Goal: Task Accomplishment & Management: Manage account settings

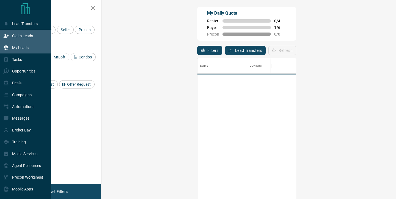
scroll to position [150, 283]
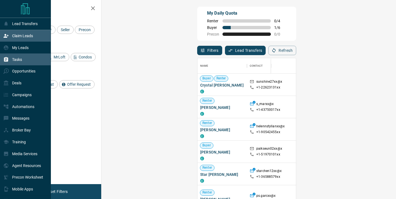
click at [26, 57] on div "Tasks" at bounding box center [25, 59] width 51 height 12
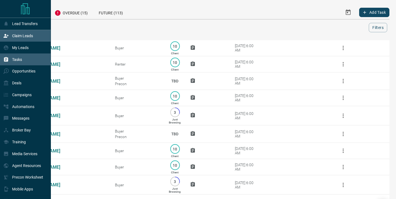
click at [21, 35] on p "Claim Leads" at bounding box center [22, 36] width 21 height 4
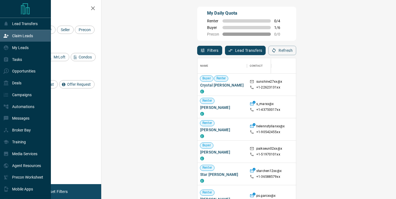
scroll to position [150, 283]
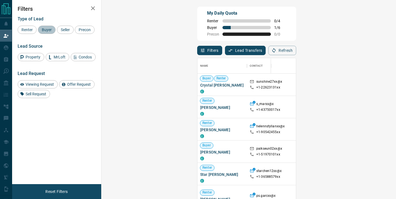
click at [48, 30] on span "Buyer" at bounding box center [47, 30] width 14 height 4
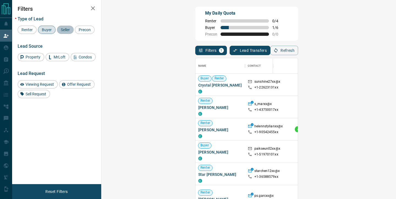
click at [62, 31] on span "Seller" at bounding box center [65, 30] width 13 height 4
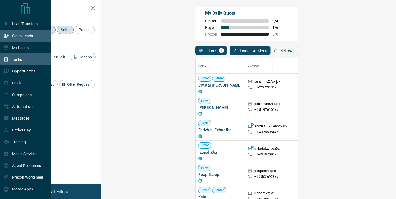
click at [22, 61] on p "Tasks" at bounding box center [17, 59] width 10 height 4
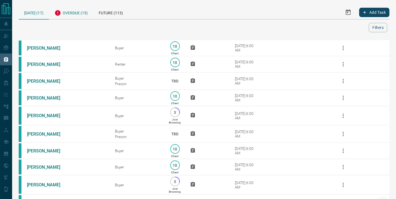
click at [80, 12] on div "Overdue (15)" at bounding box center [71, 12] width 44 height 13
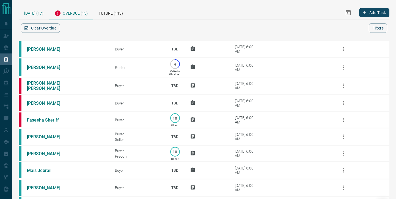
click at [34, 14] on div "[DATE] (17)" at bounding box center [34, 13] width 30 height 14
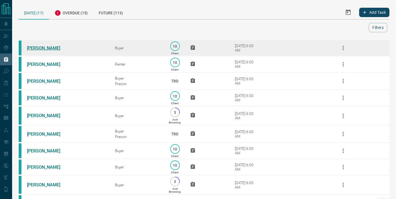
click at [51, 49] on link "[PERSON_NAME]" at bounding box center [47, 47] width 41 height 5
click at [345, 48] on icon "button" at bounding box center [343, 48] width 7 height 7
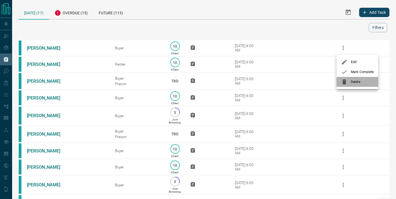
click at [351, 81] on div at bounding box center [346, 81] width 10 height 7
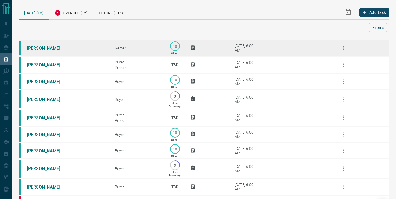
click at [42, 46] on link "[PERSON_NAME]" at bounding box center [47, 47] width 41 height 5
click at [344, 47] on icon "button" at bounding box center [343, 48] width 1 height 4
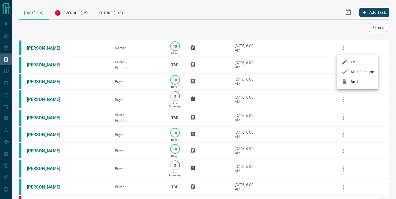
click at [349, 81] on div at bounding box center [346, 81] width 10 height 7
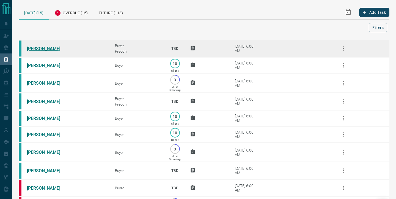
click at [39, 48] on link "[PERSON_NAME]" at bounding box center [47, 48] width 41 height 5
click at [343, 50] on icon "button" at bounding box center [343, 48] width 7 height 7
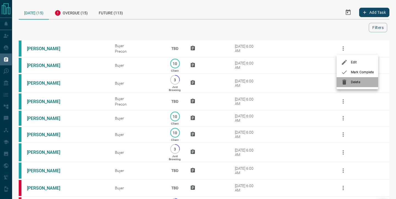
click at [352, 81] on span "Delete" at bounding box center [362, 82] width 23 height 5
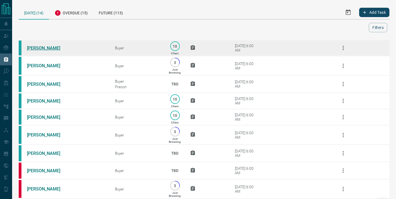
click at [49, 50] on link "[PERSON_NAME]" at bounding box center [47, 47] width 41 height 5
click at [341, 49] on icon "button" at bounding box center [343, 48] width 7 height 7
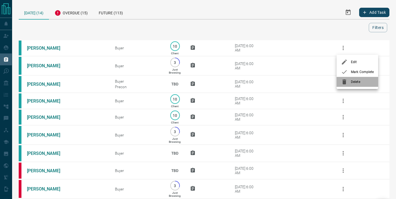
click at [350, 82] on div at bounding box center [346, 81] width 10 height 7
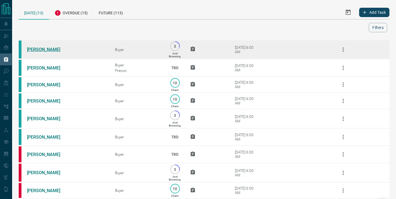
click at [46, 50] on link "[PERSON_NAME]" at bounding box center [47, 49] width 41 height 5
click at [343, 50] on icon "button" at bounding box center [343, 49] width 7 height 7
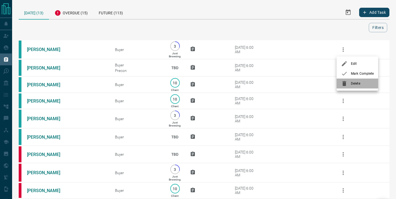
click at [354, 83] on span "Delete" at bounding box center [362, 83] width 23 height 5
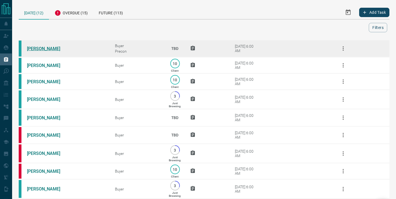
click at [51, 49] on link "[PERSON_NAME]" at bounding box center [47, 48] width 41 height 5
click at [343, 48] on icon "button" at bounding box center [343, 48] width 7 height 7
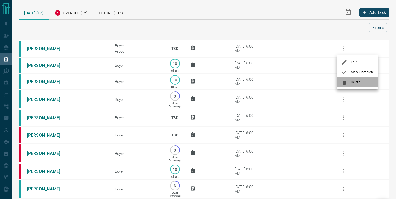
click at [354, 82] on span "Delete" at bounding box center [362, 82] width 23 height 5
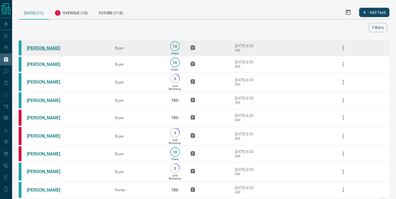
click at [38, 48] on link "[PERSON_NAME]" at bounding box center [47, 47] width 41 height 5
click at [343, 50] on icon "button" at bounding box center [343, 48] width 1 height 4
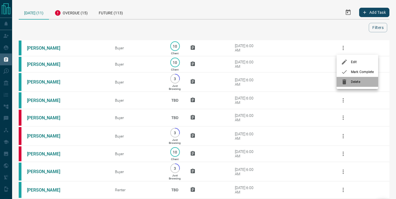
click at [357, 84] on span "Delete" at bounding box center [362, 81] width 23 height 5
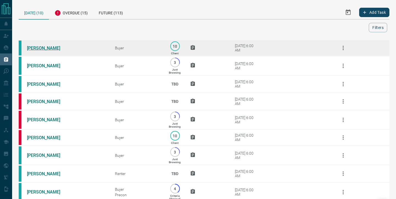
click at [47, 48] on link "[PERSON_NAME]" at bounding box center [47, 47] width 41 height 5
click at [342, 47] on icon "button" at bounding box center [343, 48] width 7 height 7
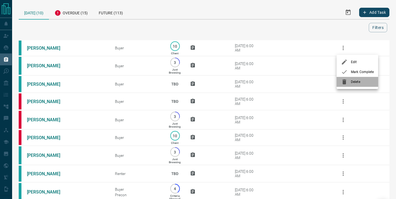
click at [356, 80] on span "Delete" at bounding box center [362, 81] width 23 height 5
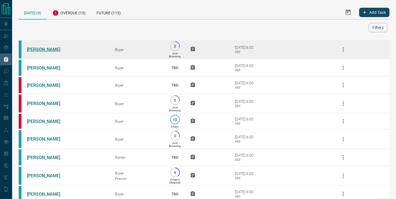
click at [48, 51] on link "[PERSON_NAME]" at bounding box center [47, 49] width 41 height 5
click at [344, 50] on icon "button" at bounding box center [343, 49] width 7 height 7
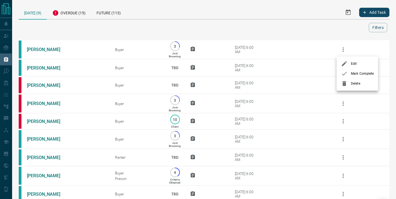
click at [352, 83] on span "Delete" at bounding box center [362, 83] width 23 height 5
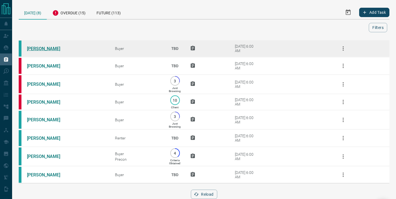
click at [46, 49] on link "[PERSON_NAME]" at bounding box center [47, 48] width 41 height 5
click at [343, 49] on icon "button" at bounding box center [343, 48] width 7 height 7
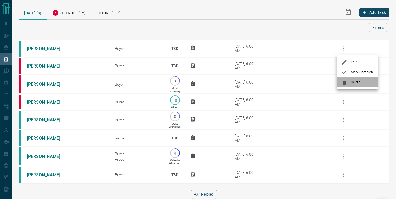
click at [352, 85] on li "Delete" at bounding box center [358, 82] width 42 height 10
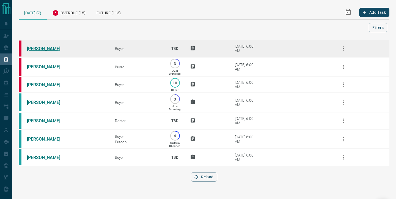
click at [33, 49] on link "[PERSON_NAME]" at bounding box center [47, 48] width 41 height 5
click at [344, 49] on icon "button" at bounding box center [343, 48] width 7 height 7
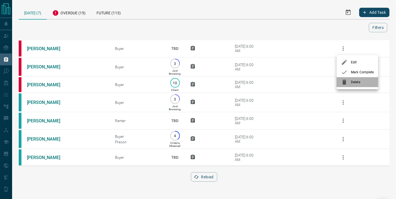
click at [356, 82] on span "Delete" at bounding box center [362, 82] width 23 height 5
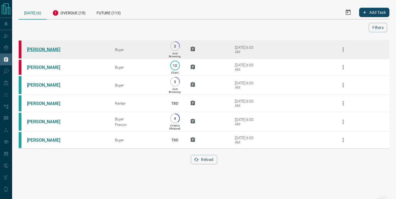
click at [33, 50] on link "[PERSON_NAME]" at bounding box center [47, 49] width 41 height 5
click at [343, 50] on icon "button" at bounding box center [343, 49] width 7 height 7
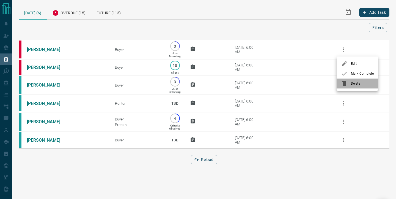
click at [353, 83] on span "Delete" at bounding box center [362, 83] width 23 height 5
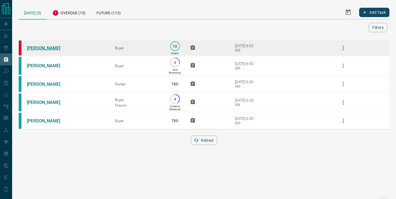
click at [45, 48] on link "[PERSON_NAME]" at bounding box center [47, 47] width 41 height 5
click at [342, 47] on icon "button" at bounding box center [343, 48] width 7 height 7
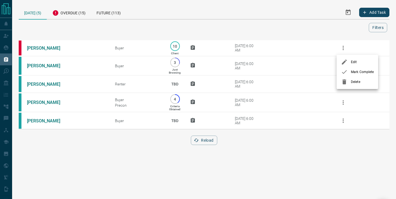
click at [353, 81] on span "Delete" at bounding box center [362, 81] width 23 height 5
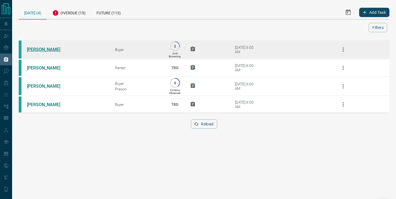
click at [40, 50] on link "[PERSON_NAME]" at bounding box center [47, 49] width 41 height 5
click at [344, 47] on icon "button" at bounding box center [343, 49] width 7 height 7
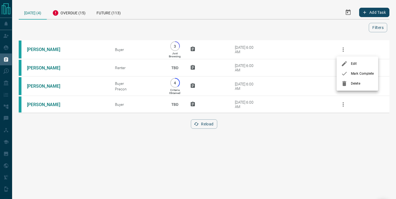
click at [353, 84] on span "Delete" at bounding box center [362, 83] width 23 height 5
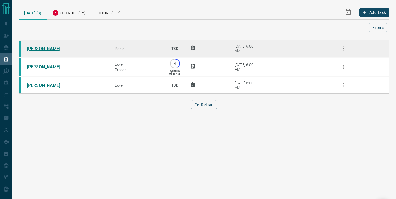
click at [42, 48] on link "[PERSON_NAME]" at bounding box center [47, 48] width 41 height 5
click at [53, 47] on link "[PERSON_NAME]" at bounding box center [47, 48] width 41 height 5
click at [343, 46] on icon "button" at bounding box center [343, 48] width 7 height 7
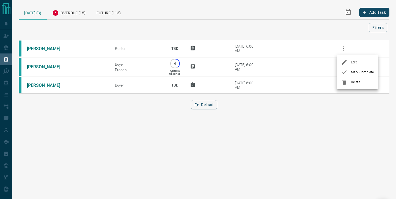
click at [355, 83] on span "Delete" at bounding box center [362, 82] width 23 height 5
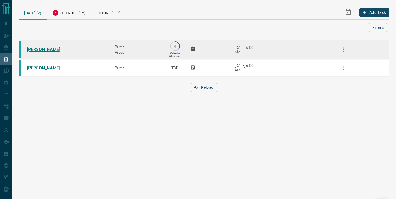
click at [47, 51] on link "[PERSON_NAME]" at bounding box center [47, 49] width 41 height 5
click at [343, 49] on icon "button" at bounding box center [343, 49] width 1 height 4
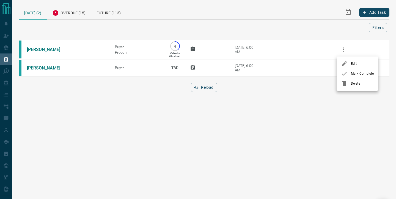
click at [355, 84] on span "Delete" at bounding box center [362, 83] width 23 height 5
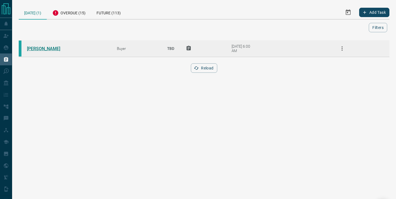
click at [48, 49] on link "[PERSON_NAME]" at bounding box center [47, 48] width 41 height 5
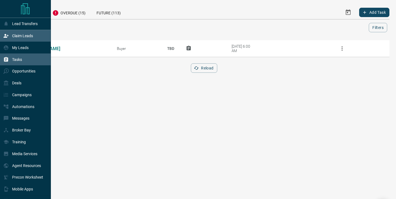
click at [24, 37] on p "Claim Leads" at bounding box center [22, 36] width 21 height 4
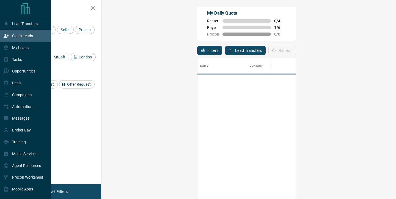
scroll to position [150, 283]
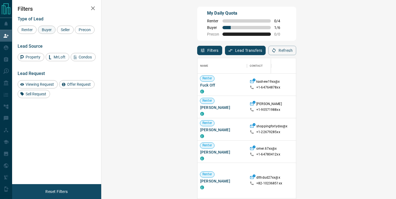
click at [47, 30] on span "Buyer" at bounding box center [47, 30] width 14 height 4
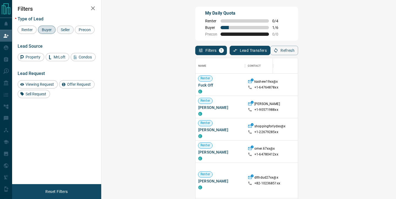
click at [70, 31] on span "Seller" at bounding box center [65, 30] width 13 height 4
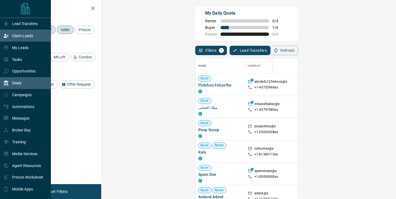
click at [20, 84] on p "Deals" at bounding box center [16, 83] width 9 height 4
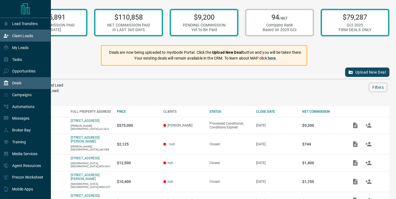
click at [27, 39] on div "Claim Leads" at bounding box center [18, 35] width 30 height 9
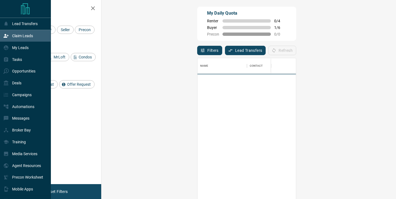
scroll to position [150, 283]
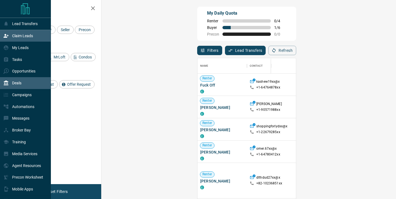
click at [26, 87] on div "Deals" at bounding box center [25, 83] width 51 height 12
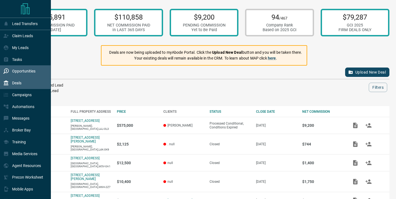
click at [33, 72] on p "Opportunities" at bounding box center [23, 71] width 23 height 4
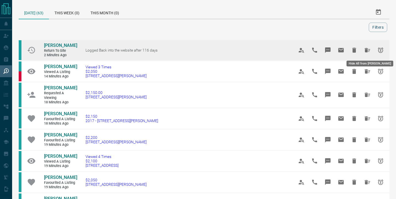
click at [364, 50] on icon "Hide All from Sofi Khavrona" at bounding box center [367, 50] width 7 height 7
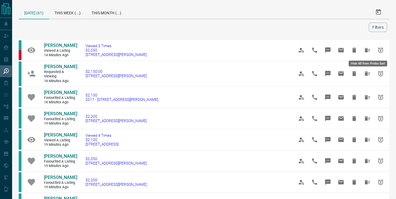
click at [364, 50] on icon "Hide All from Priska Sari" at bounding box center [367, 50] width 7 height 7
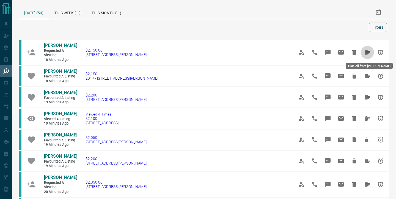
click at [364, 50] on icon "Hide All from Andrea Parada" at bounding box center [367, 52] width 7 height 7
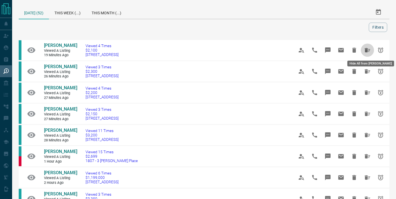
click at [364, 50] on icon "Hide All from Frank Franze" at bounding box center [367, 50] width 7 height 7
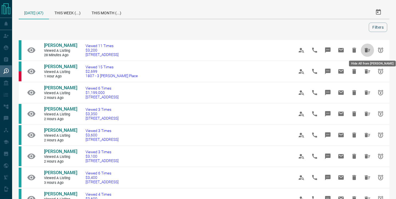
click at [364, 50] on icon "Hide All from Tracy Daly" at bounding box center [367, 50] width 7 height 7
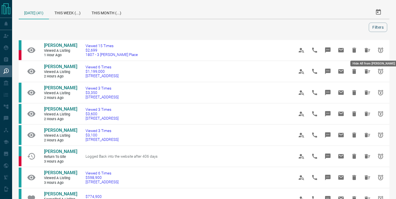
click at [364, 50] on icon "Hide All from Aadil Ali" at bounding box center [367, 50] width 7 height 7
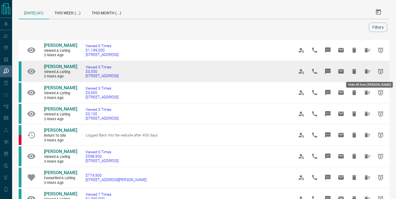
click at [368, 72] on icon "Hide All from Noah Johnson" at bounding box center [368, 71] width 6 height 4
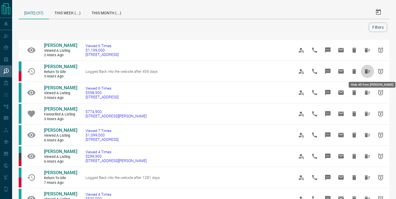
click at [368, 72] on icon "Hide All from Alex Smith" at bounding box center [368, 71] width 6 height 4
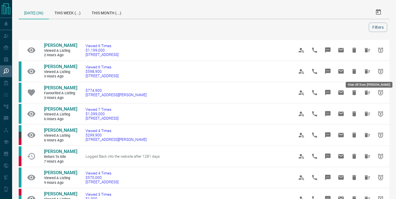
click at [368, 72] on icon "Hide All from Walter Borczon" at bounding box center [368, 71] width 6 height 4
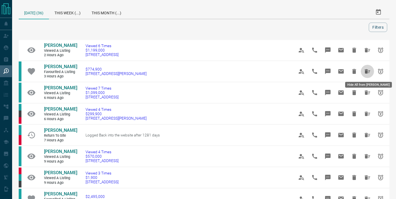
click at [368, 72] on icon "Hide All from Sarah Franklyne" at bounding box center [368, 71] width 6 height 4
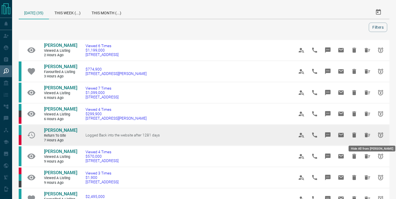
click at [367, 135] on icon "Hide All from Emily Long" at bounding box center [368, 135] width 6 height 4
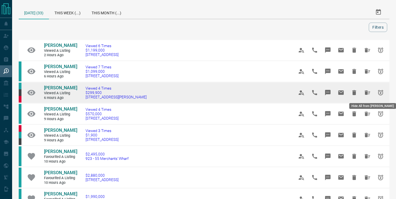
click at [369, 94] on icon "Hide All from Noor Sohi" at bounding box center [368, 92] width 6 height 4
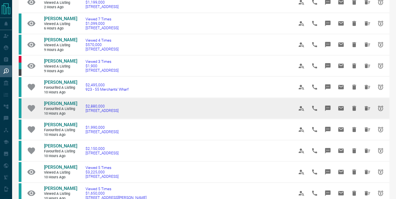
scroll to position [48, 0]
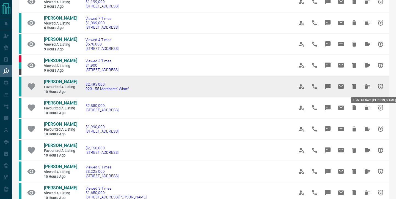
click at [366, 87] on icon "Hide All from Barry S" at bounding box center [368, 86] width 6 height 4
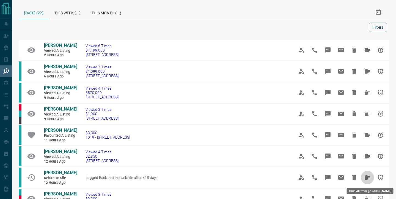
click at [366, 176] on icon "Hide All from Simon Gabert" at bounding box center [368, 177] width 6 height 4
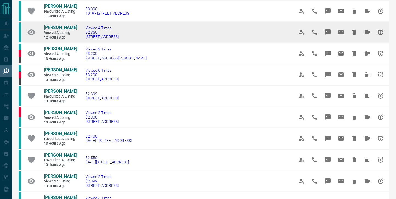
scroll to position [124, 0]
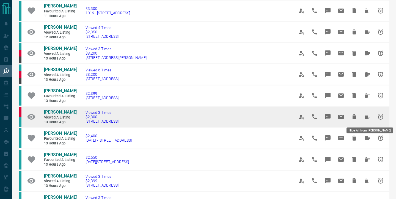
click at [366, 117] on icon "Hide All from Ana Merchant" at bounding box center [368, 116] width 6 height 4
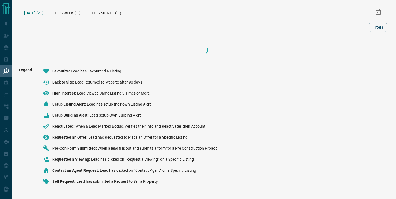
scroll to position [0, 0]
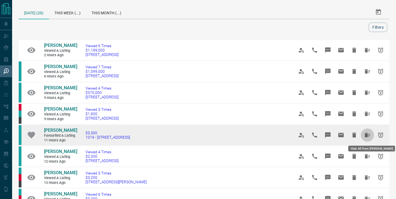
click at [365, 136] on icon "Hide All from Noe Munoz" at bounding box center [368, 135] width 6 height 4
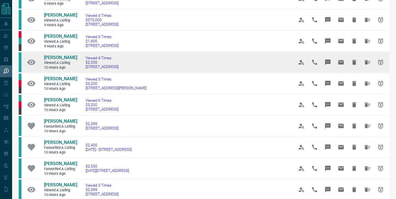
scroll to position [73, 0]
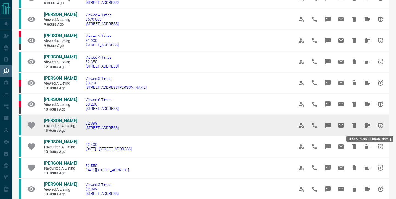
click at [366, 124] on icon "Hide All from Navodit Singh" at bounding box center [367, 125] width 7 height 7
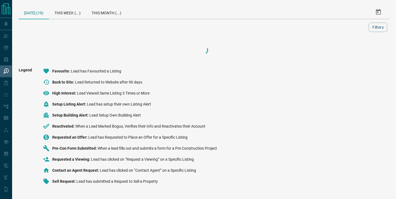
scroll to position [0, 0]
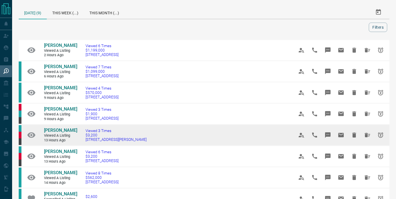
click at [366, 125] on td at bounding box center [338, 134] width 104 height 21
click at [366, 136] on icon "Hide All from Kate Fedorova" at bounding box center [368, 135] width 6 height 4
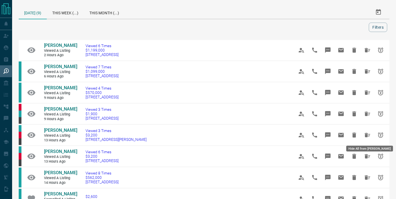
click at [366, 136] on icon "Hide All from Kate Fedorova" at bounding box center [368, 135] width 6 height 4
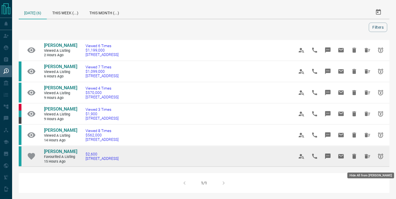
click at [365, 159] on icon "Hide All from Lilah Sawers" at bounding box center [367, 156] width 7 height 7
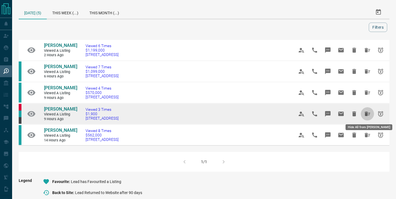
click at [366, 113] on icon "Hide All from Kimberley Love" at bounding box center [368, 113] width 6 height 4
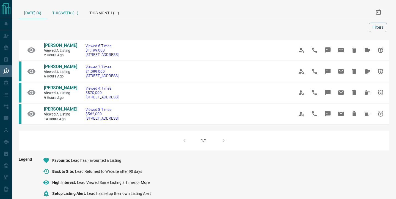
click at [66, 12] on div "This Week (...)" at bounding box center [65, 12] width 37 height 13
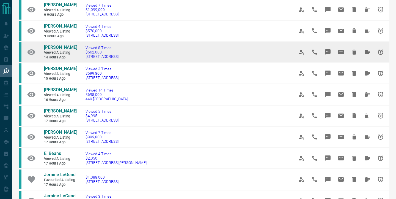
scroll to position [62, 0]
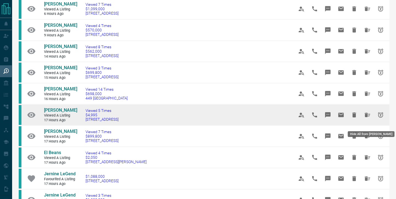
click at [367, 117] on icon "Hide All from Isaac Souza" at bounding box center [368, 115] width 6 height 4
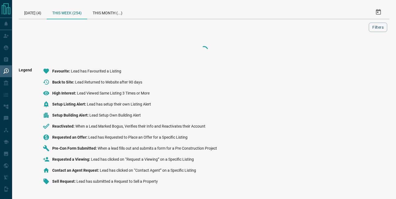
scroll to position [0, 0]
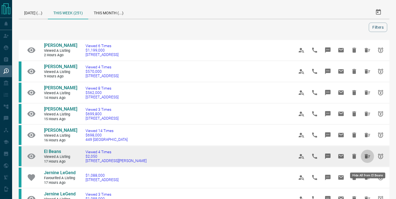
click at [367, 158] on icon "Hide All from El Beans" at bounding box center [368, 156] width 6 height 4
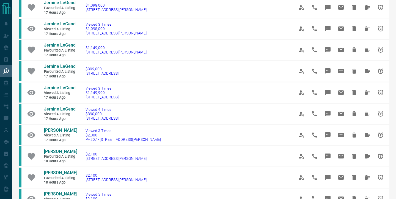
scroll to position [192, 0]
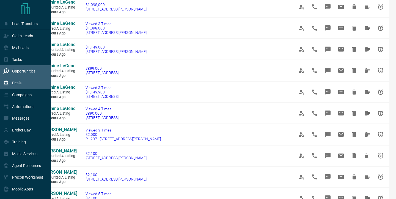
click at [27, 85] on div "Deals" at bounding box center [25, 83] width 51 height 12
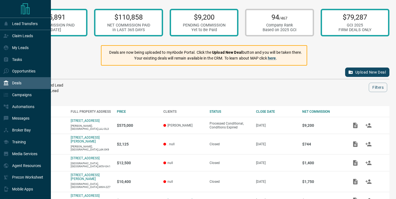
click at [21, 9] on icon "Main Page" at bounding box center [25, 8] width 11 height 11
click at [24, 38] on p "Claim Leads" at bounding box center [22, 36] width 21 height 4
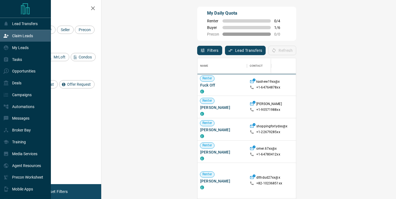
scroll to position [150, 283]
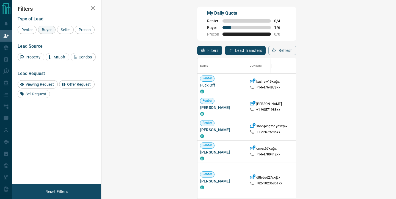
click at [43, 30] on span "Buyer" at bounding box center [47, 30] width 14 height 4
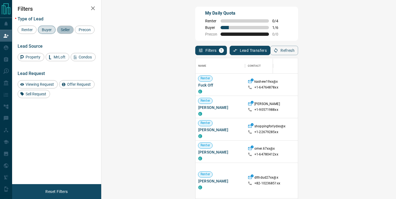
click at [59, 30] on span "Seller" at bounding box center [65, 30] width 13 height 4
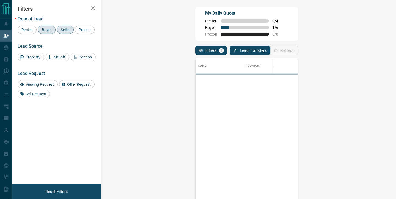
click at [298, 51] on div "Refresh" at bounding box center [285, 50] width 28 height 9
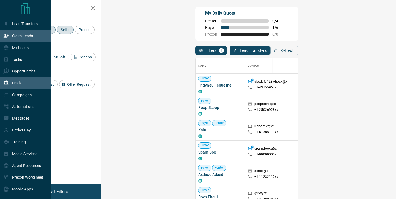
click at [32, 86] on div "Deals" at bounding box center [25, 83] width 51 height 12
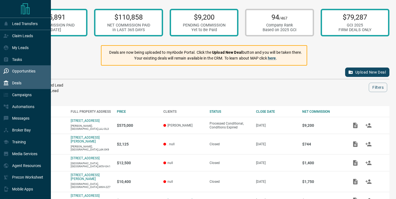
click at [37, 70] on div "Opportunities" at bounding box center [25, 71] width 51 height 12
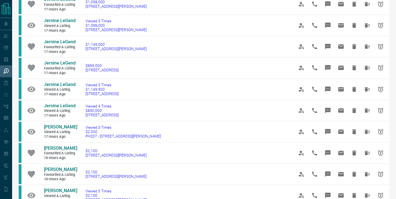
scroll to position [195, 0]
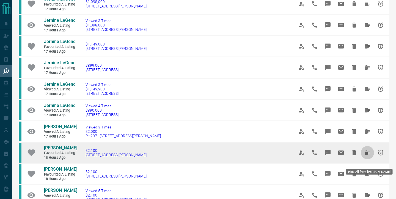
click at [365, 155] on icon "Hide All from Karianne Blank" at bounding box center [368, 152] width 6 height 4
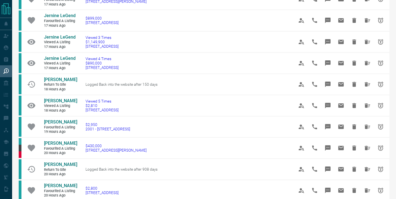
scroll to position [242, 0]
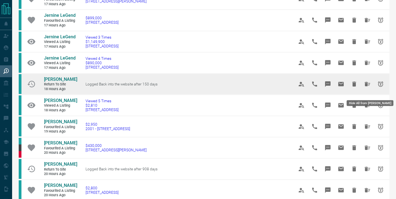
click at [367, 86] on icon "Hide All from Lauren Novak" at bounding box center [368, 84] width 6 height 4
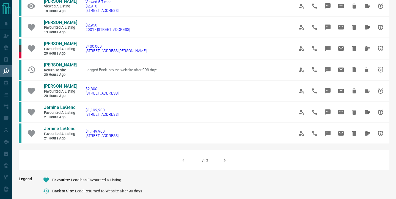
scroll to position [320, 0]
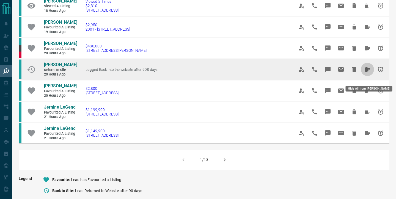
click at [365, 72] on icon "Hide All from Jason Richards" at bounding box center [368, 69] width 6 height 4
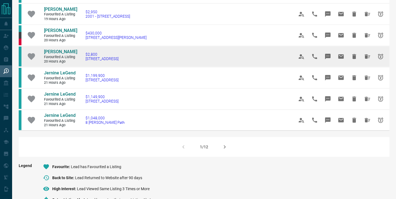
scroll to position [0, 0]
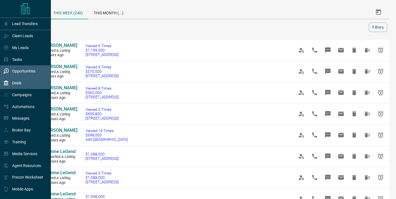
click at [22, 83] on div "Deals" at bounding box center [25, 83] width 51 height 12
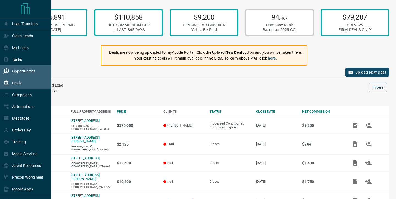
click at [33, 72] on p "Opportunities" at bounding box center [23, 71] width 23 height 4
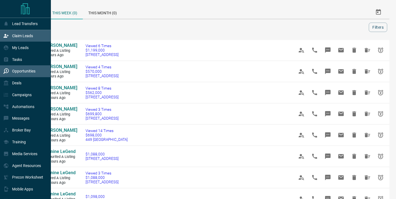
click at [17, 37] on p "Claim Leads" at bounding box center [22, 36] width 21 height 4
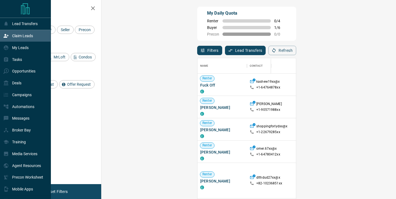
scroll to position [150, 283]
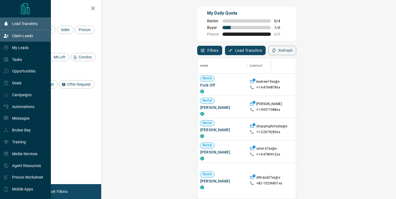
click at [26, 22] on p "Lead Transfers" at bounding box center [25, 23] width 26 height 4
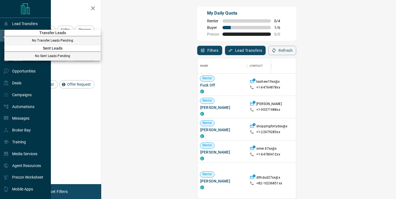
click at [28, 146] on div at bounding box center [198, 99] width 396 height 199
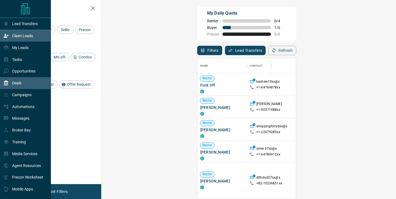
click at [26, 86] on div "Deals" at bounding box center [25, 83] width 51 height 12
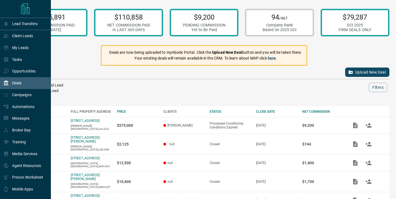
click at [27, 9] on icon "Main Page" at bounding box center [25, 8] width 11 height 11
click at [28, 37] on p "Claim Leads" at bounding box center [22, 36] width 21 height 4
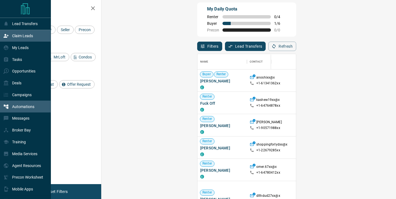
scroll to position [4, 0]
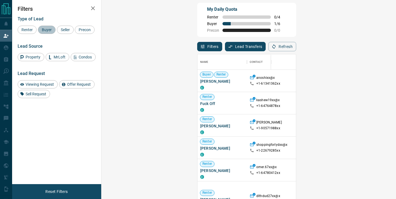
click at [49, 28] on span "Buyer" at bounding box center [47, 30] width 14 height 4
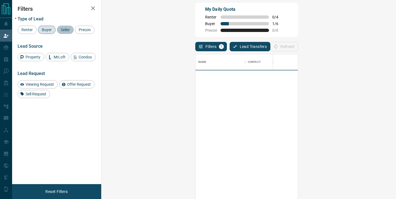
click at [65, 32] on span "Seller" at bounding box center [65, 30] width 13 height 4
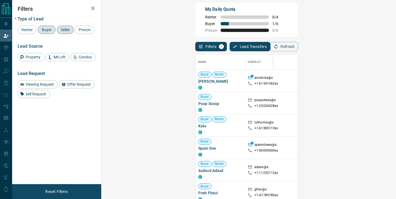
scroll to position [4, 0]
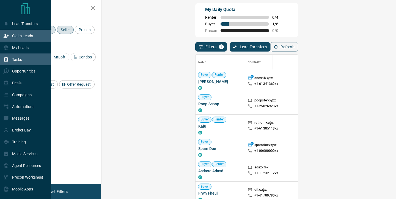
click at [18, 61] on p "Tasks" at bounding box center [17, 59] width 10 height 4
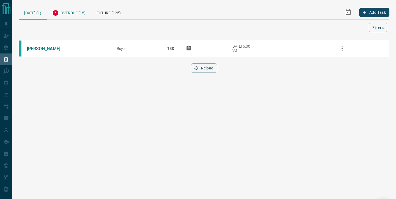
click at [77, 14] on div "Overdue (15)" at bounding box center [69, 12] width 44 height 13
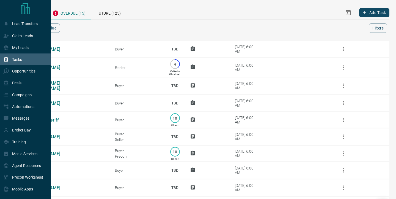
click at [22, 11] on icon "Main Page" at bounding box center [25, 8] width 11 height 11
